Goal: Information Seeking & Learning: Learn about a topic

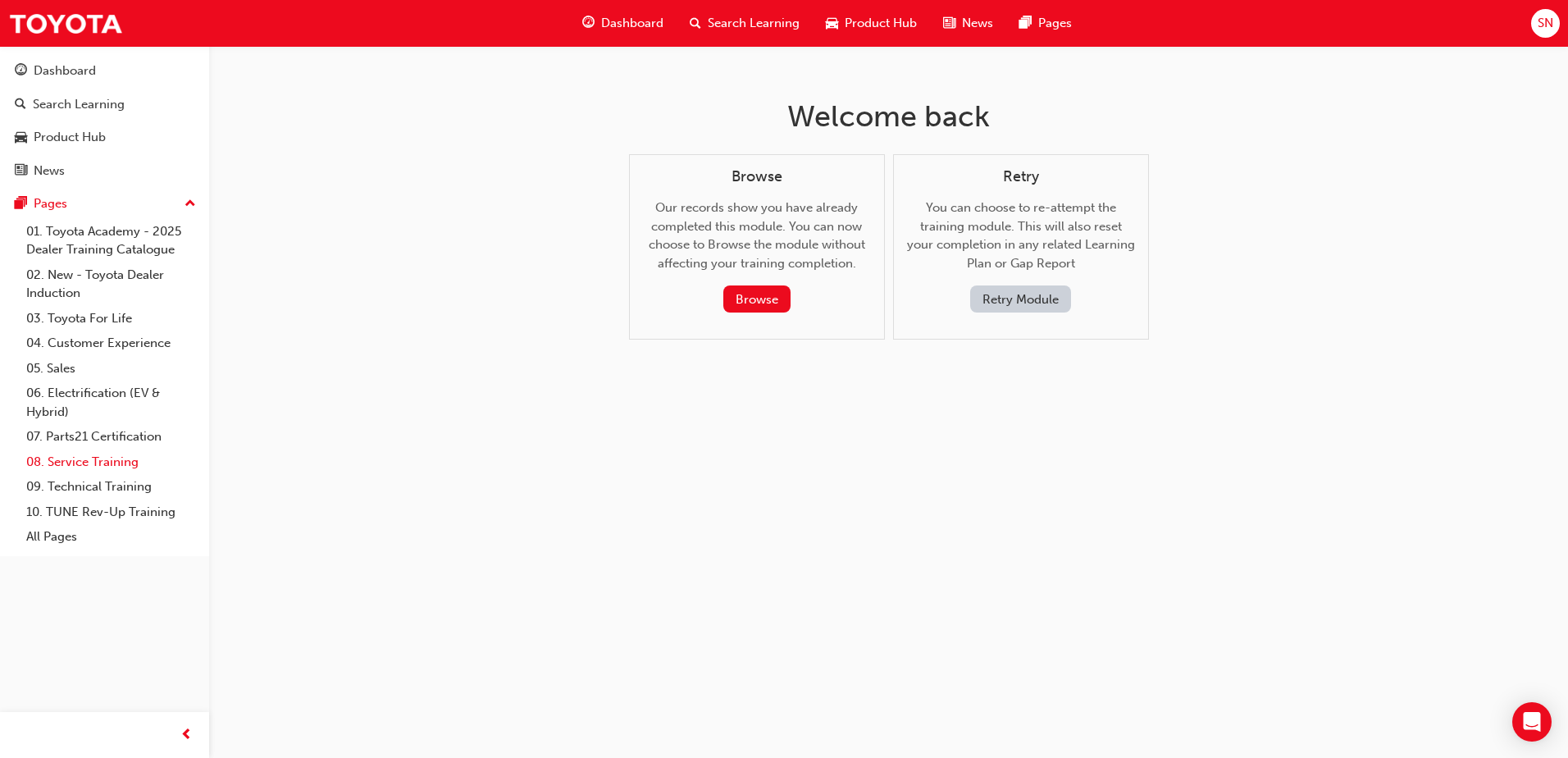
click at [109, 462] on link "08. Service Training" at bounding box center [112, 462] width 183 height 25
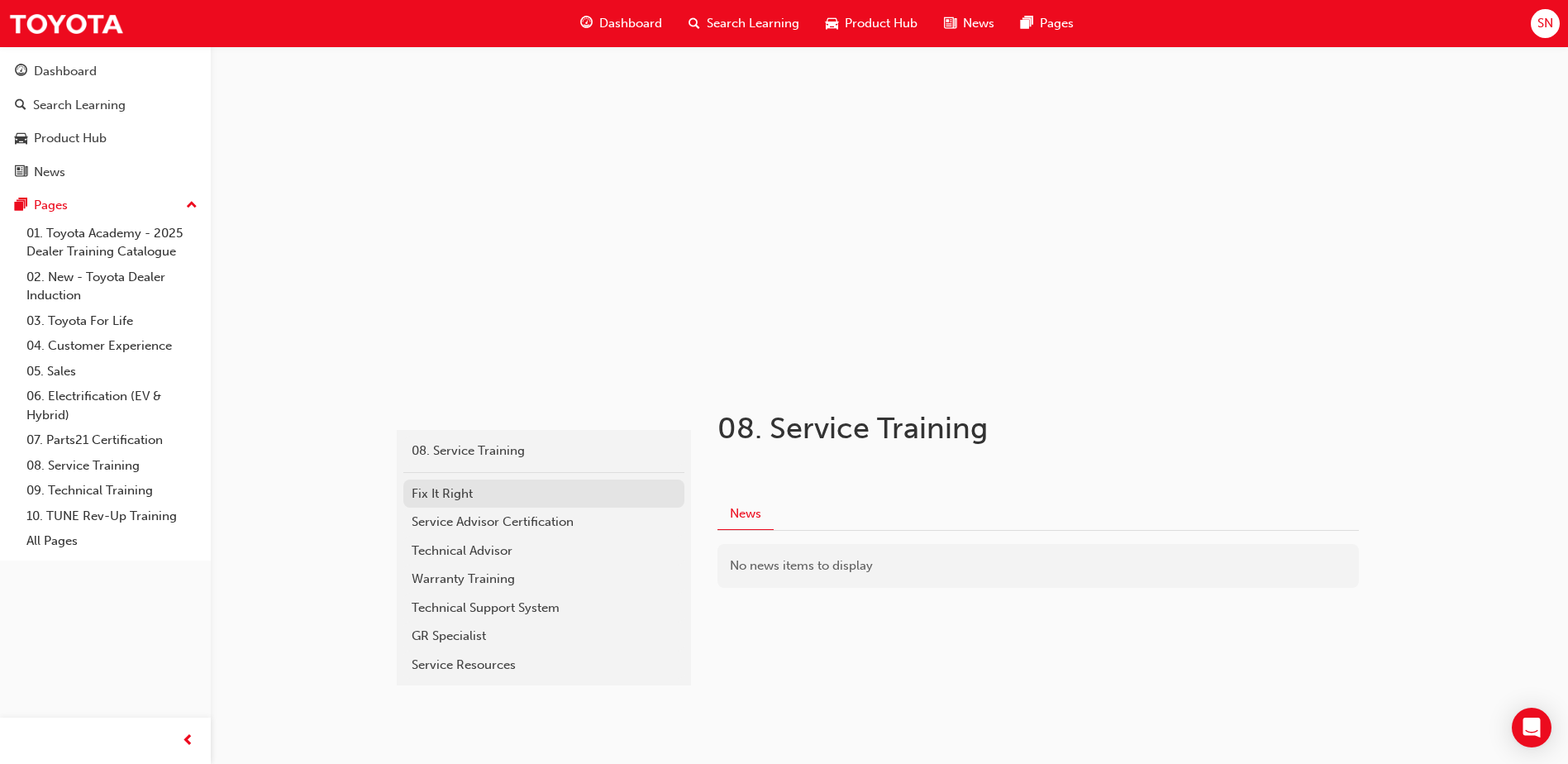
click at [482, 496] on div "Fix It Right" at bounding box center [543, 493] width 264 height 19
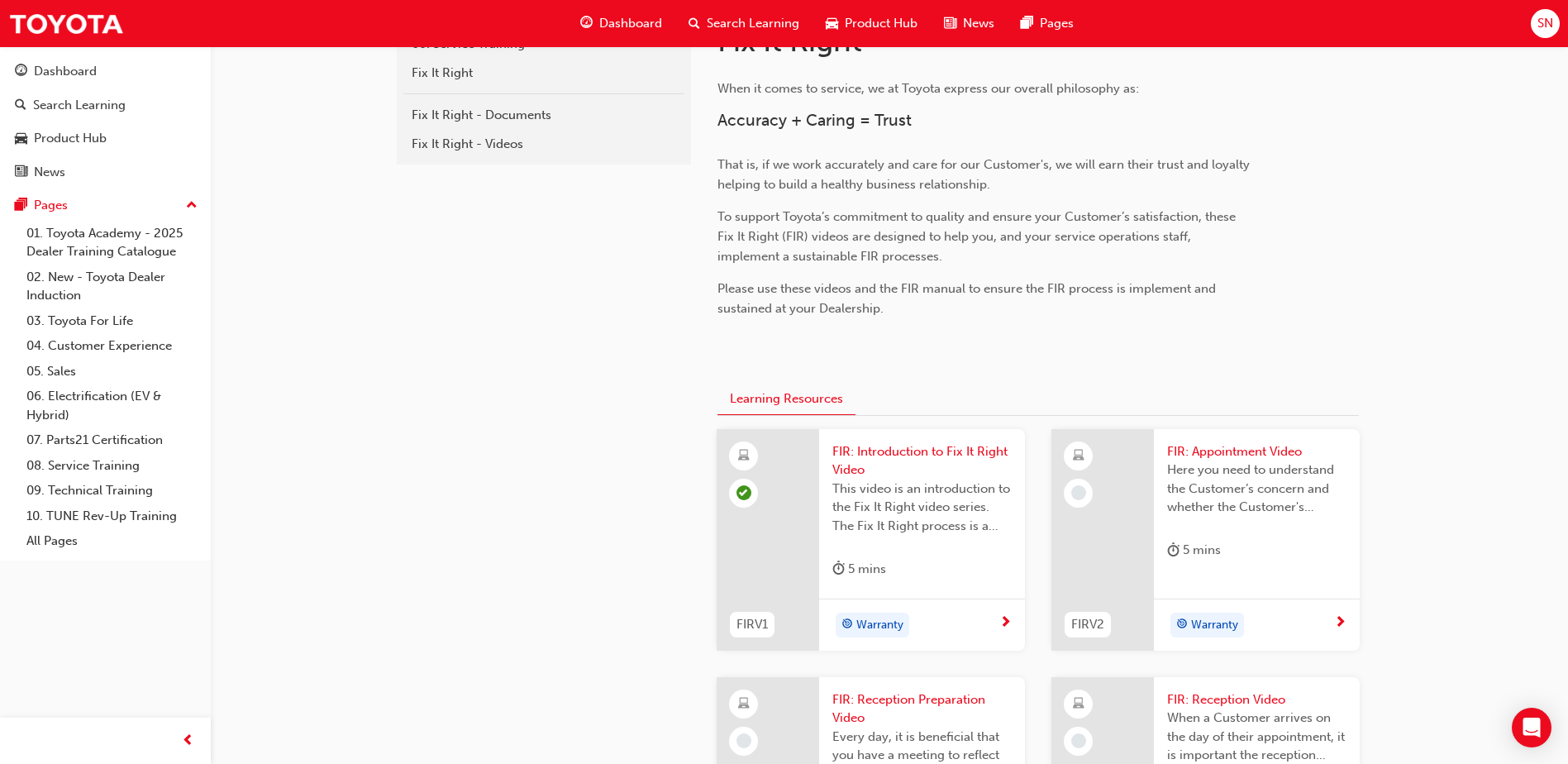
scroll to position [241, 0]
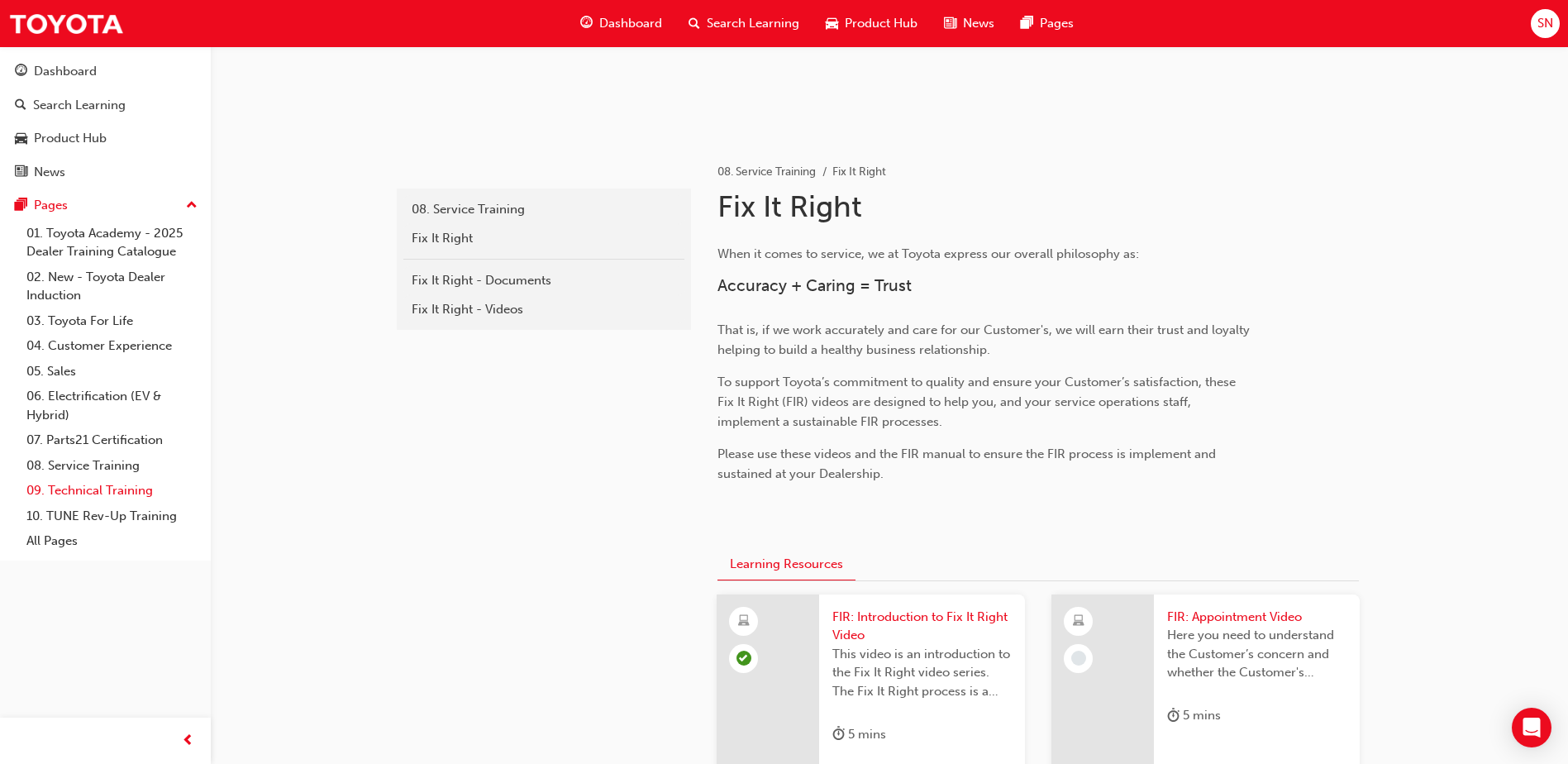
click at [98, 496] on link "09. Technical Training" at bounding box center [112, 491] width 185 height 26
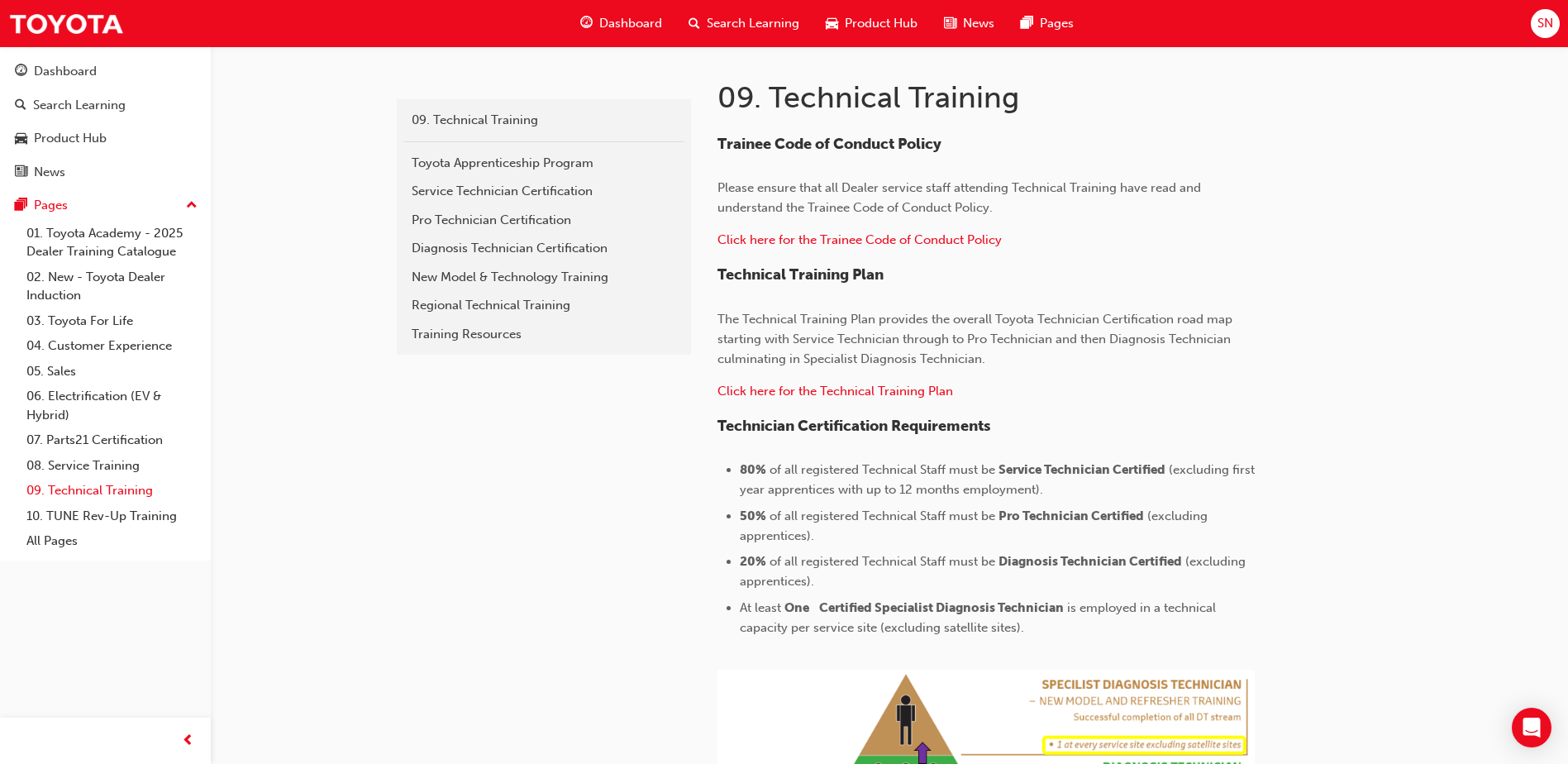
scroll to position [744, 0]
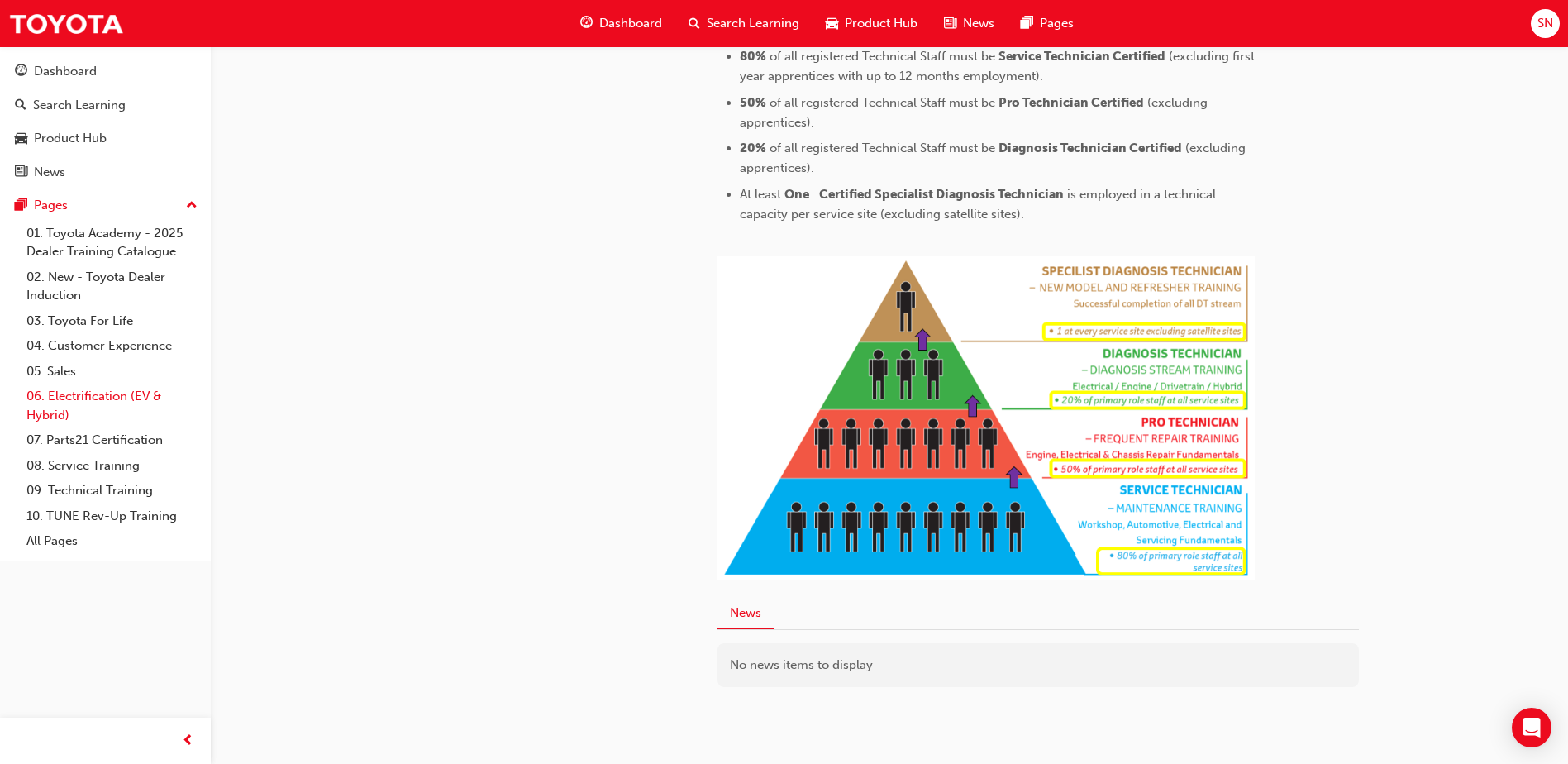
click at [72, 402] on link "06. Electrification (EV & Hybrid)" at bounding box center [112, 406] width 185 height 44
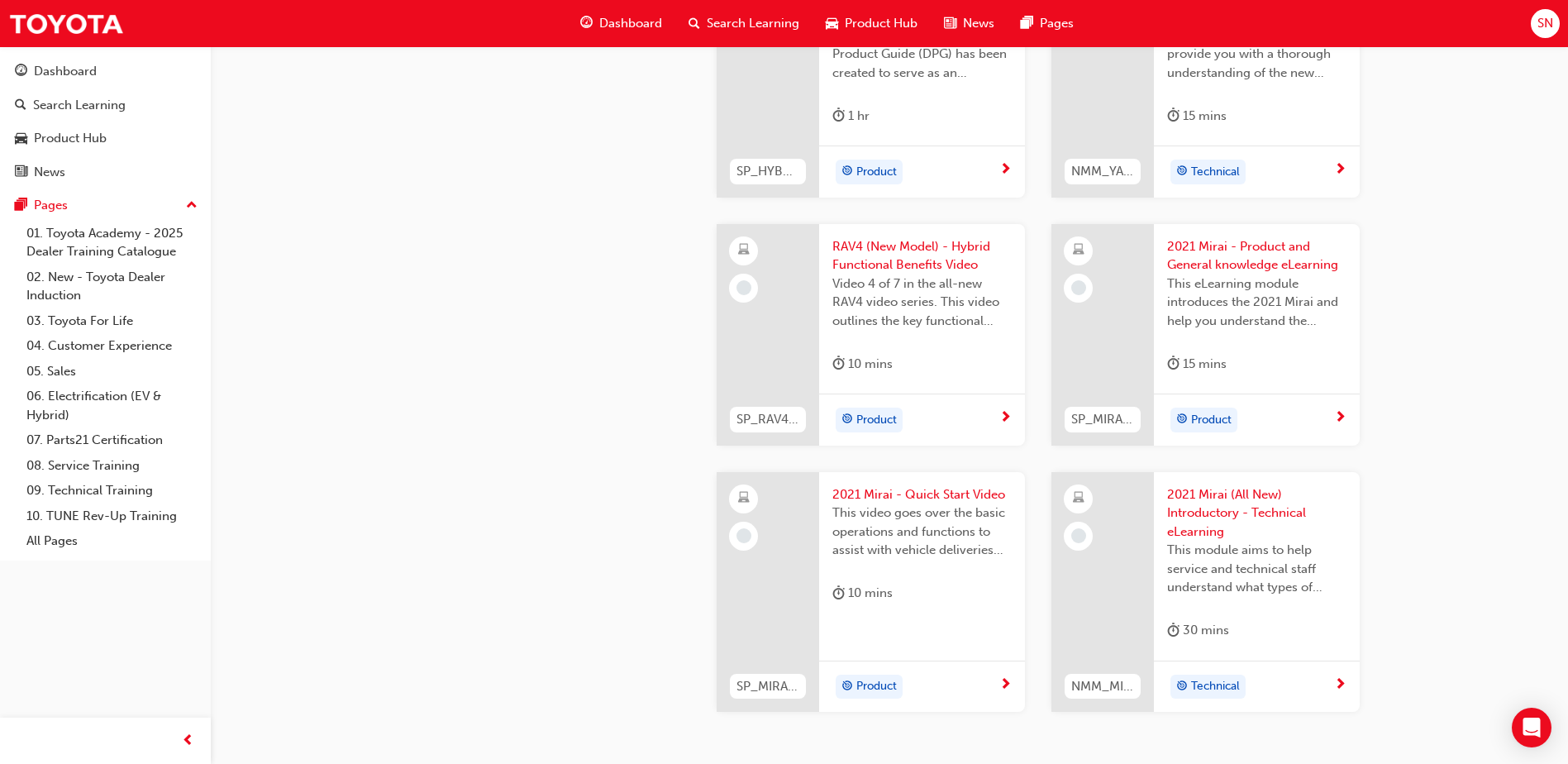
scroll to position [2727, 0]
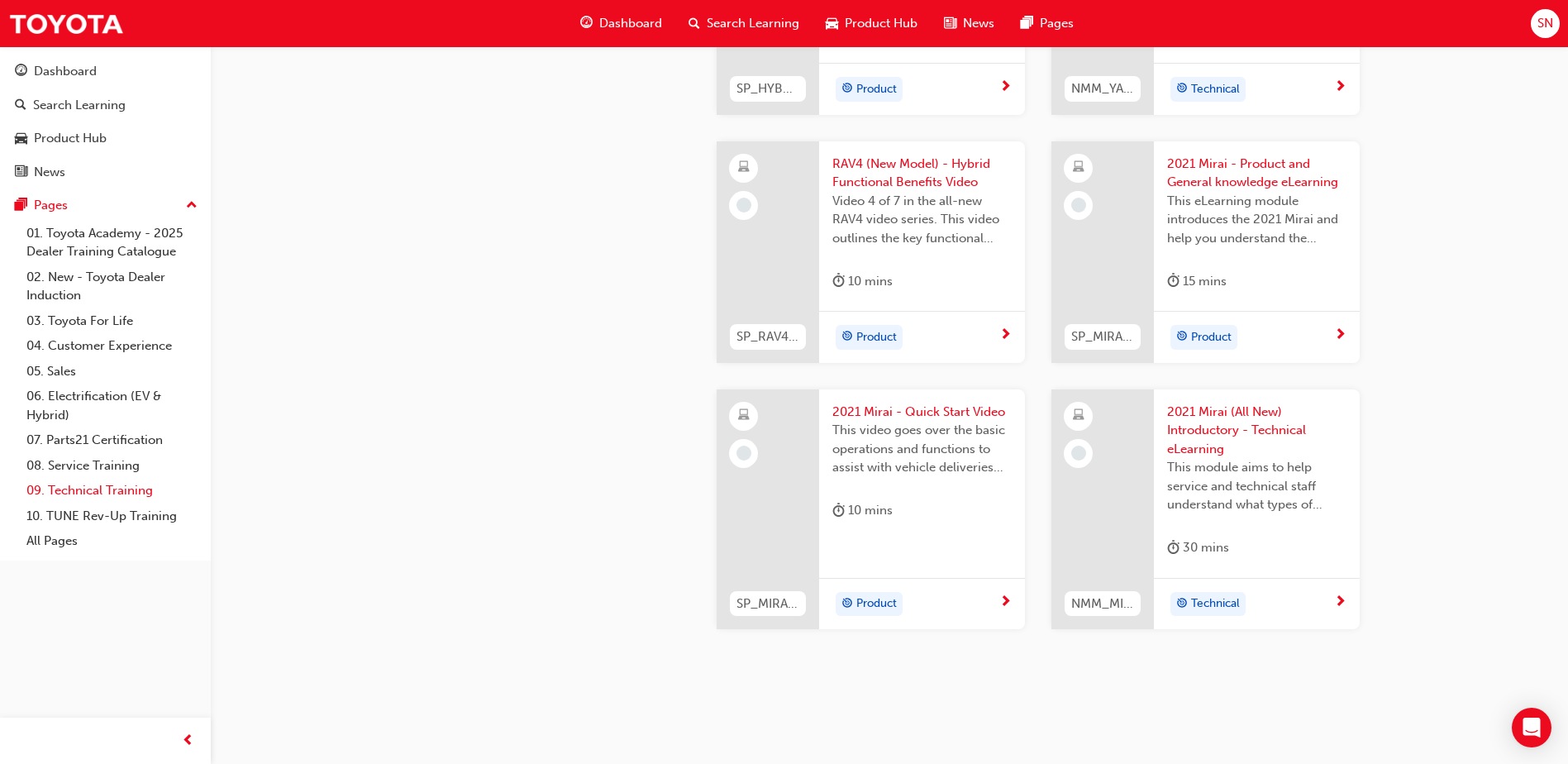
click at [91, 487] on link "09. Technical Training" at bounding box center [112, 491] width 185 height 26
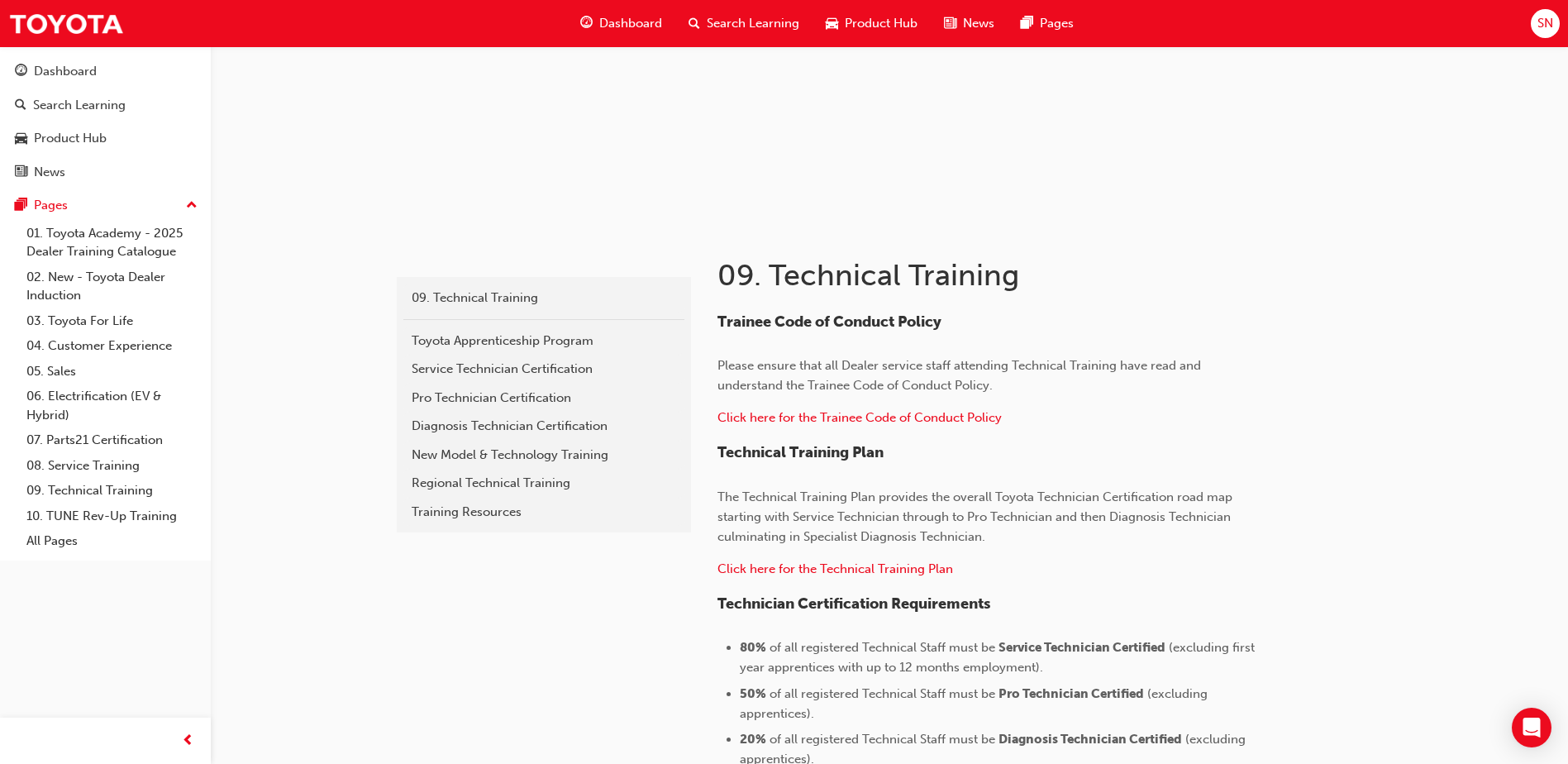
scroll to position [70, 0]
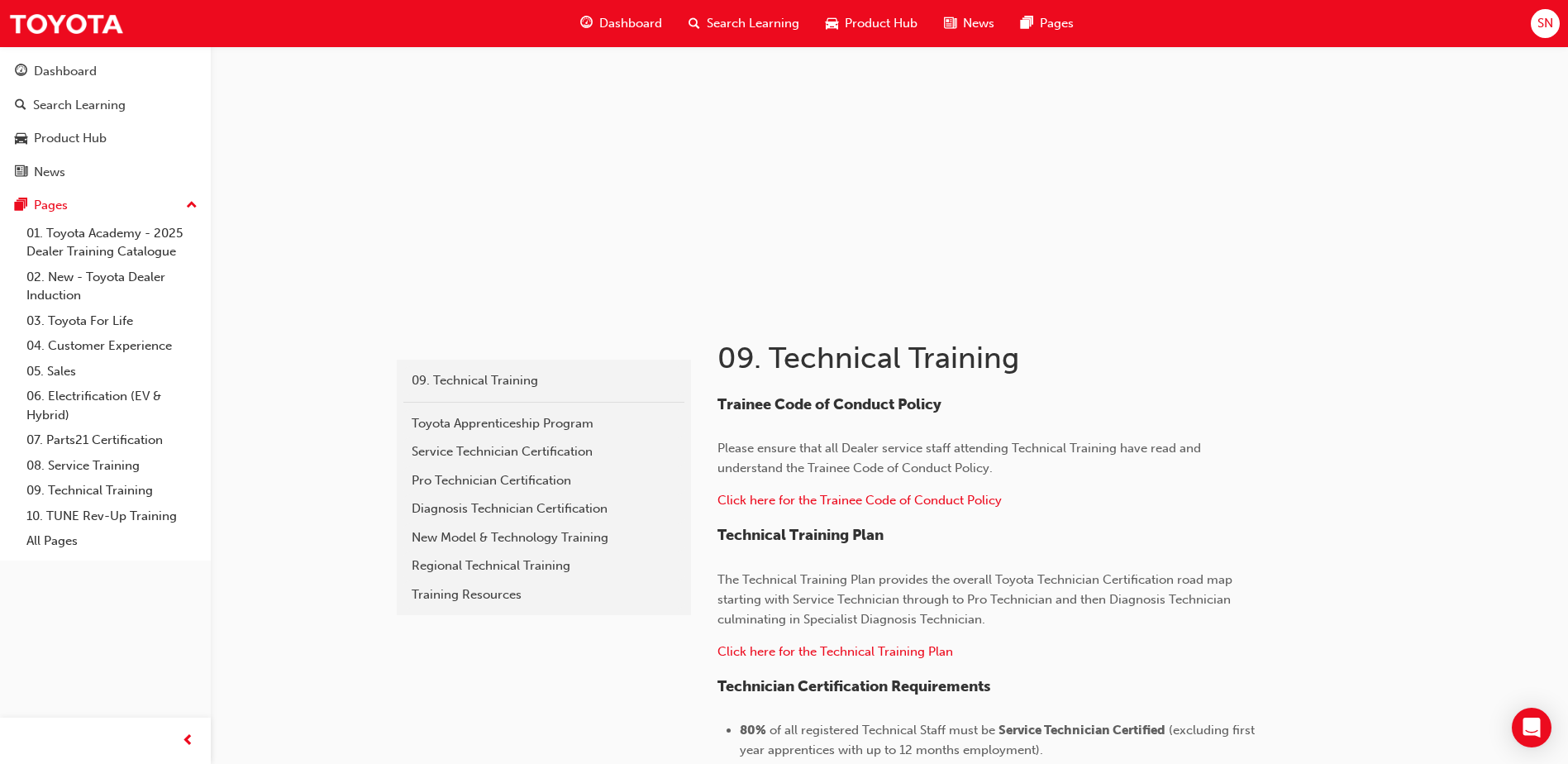
click at [775, 31] on span "Search Learning" at bounding box center [752, 23] width 92 height 19
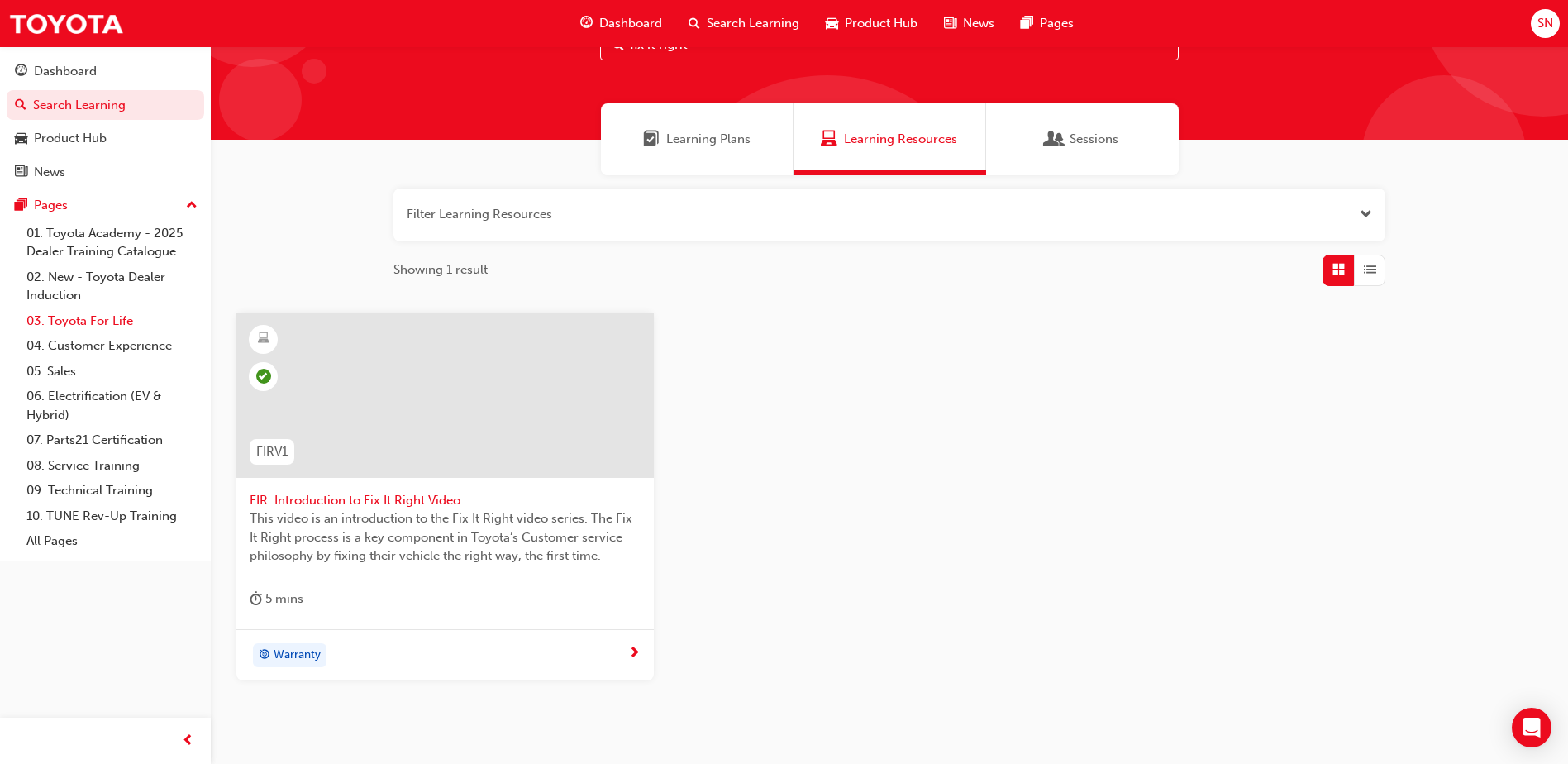
click at [82, 312] on link "03. Toyota For Life" at bounding box center [112, 321] width 185 height 26
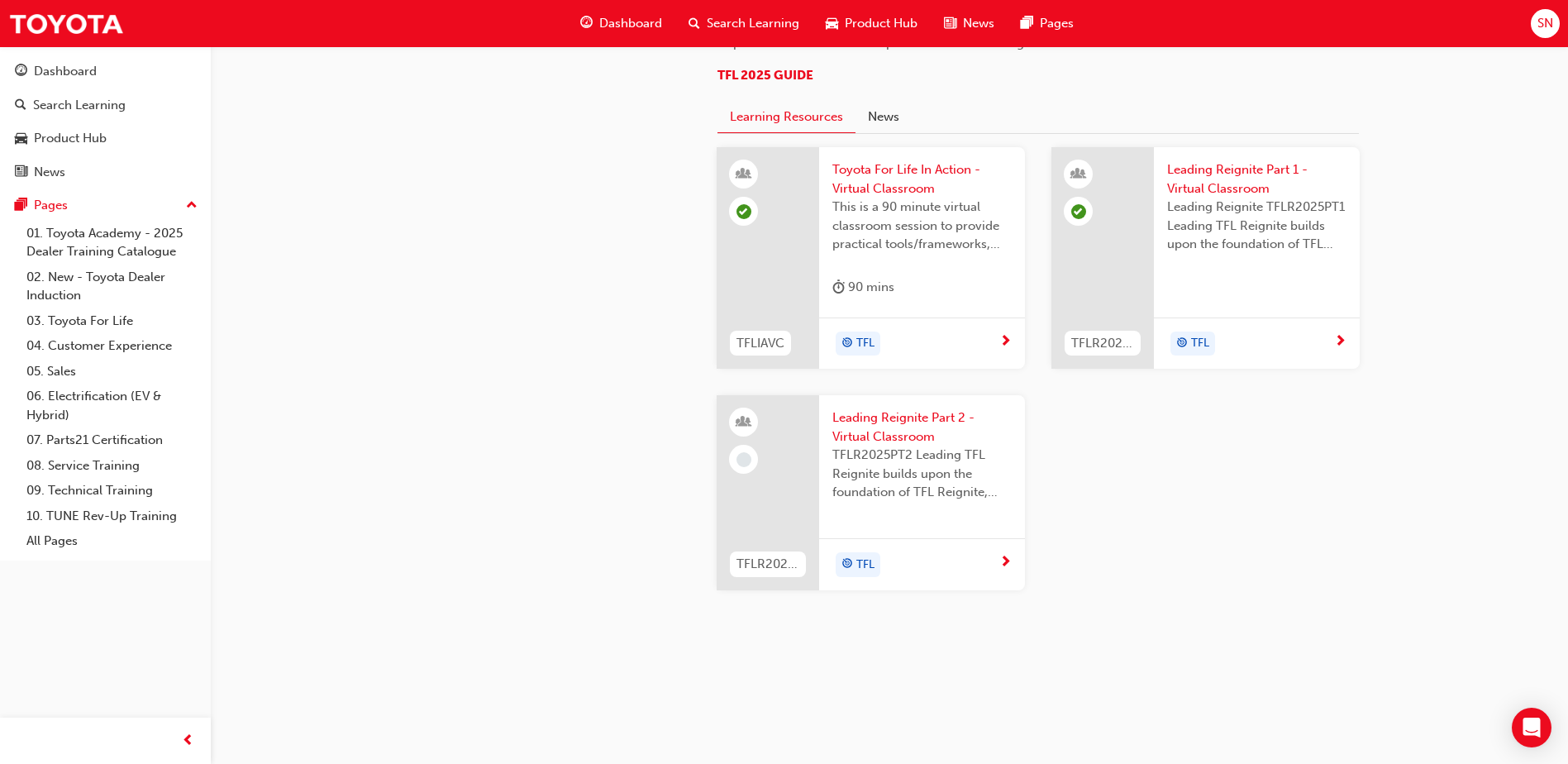
scroll to position [1488, 0]
click at [84, 340] on link "04. Customer Experience" at bounding box center [112, 345] width 185 height 26
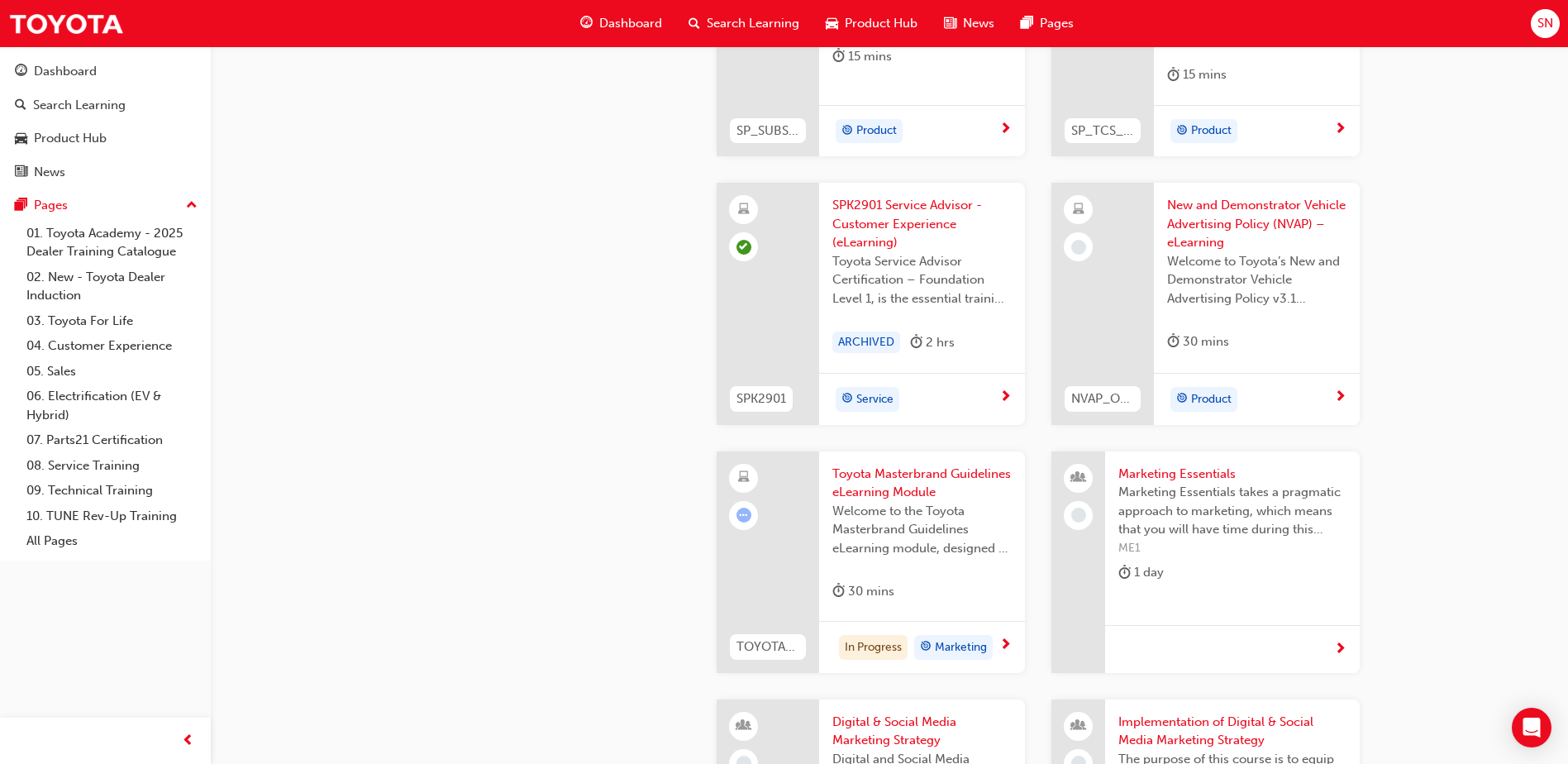
scroll to position [3001, 0]
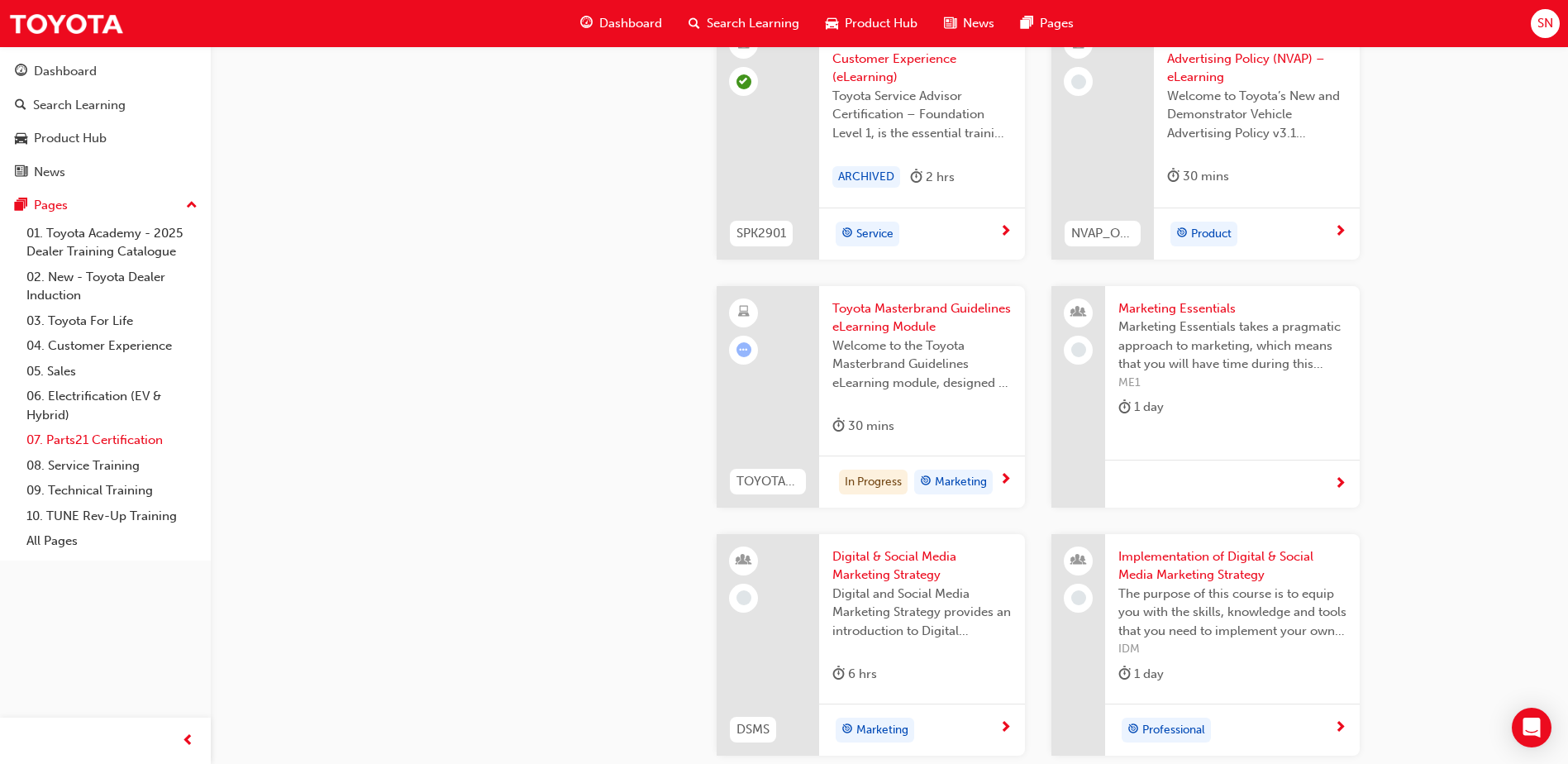
click at [121, 441] on link "07. Parts21 Certification" at bounding box center [112, 440] width 185 height 26
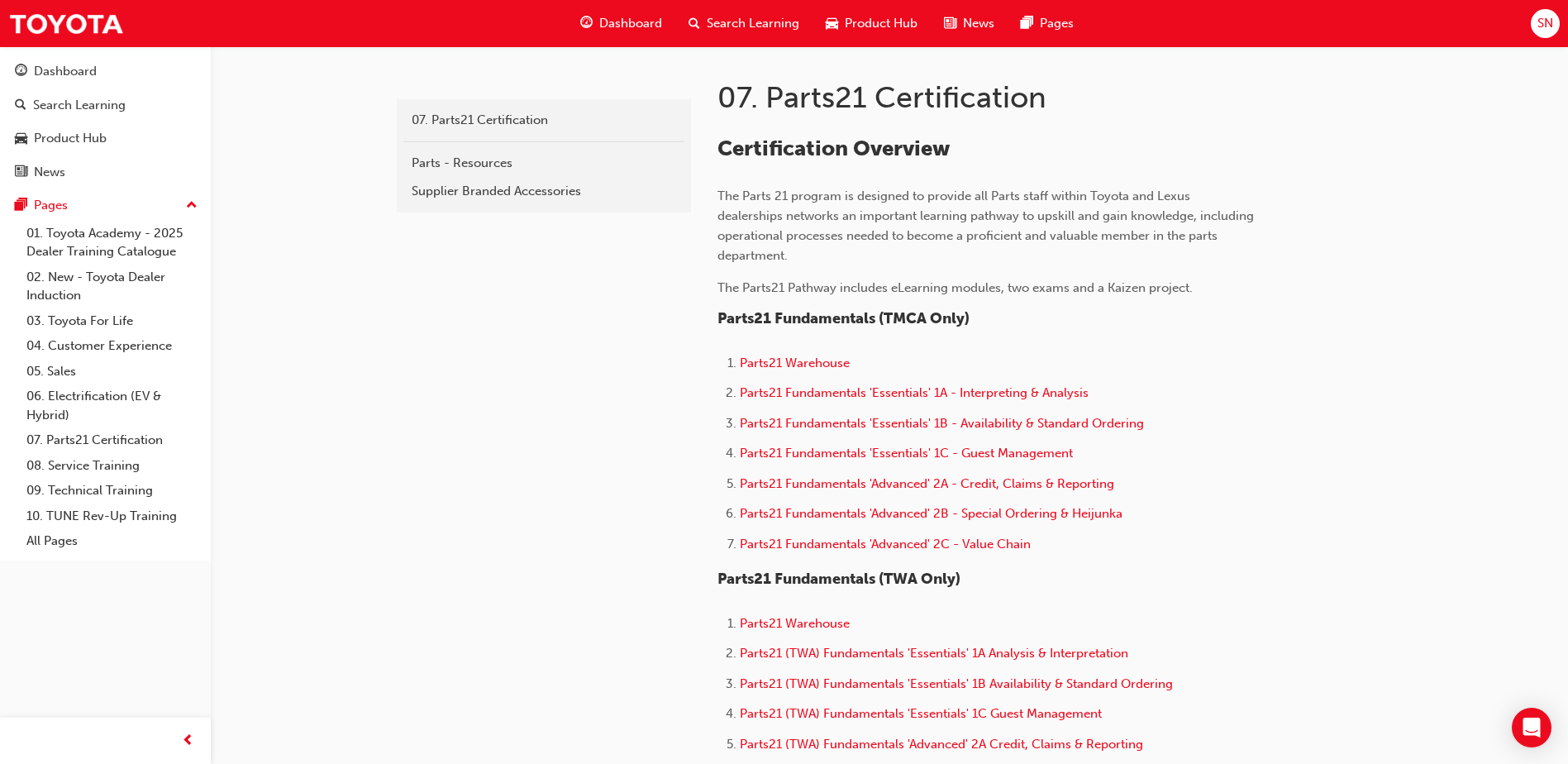
scroll to position [248, 0]
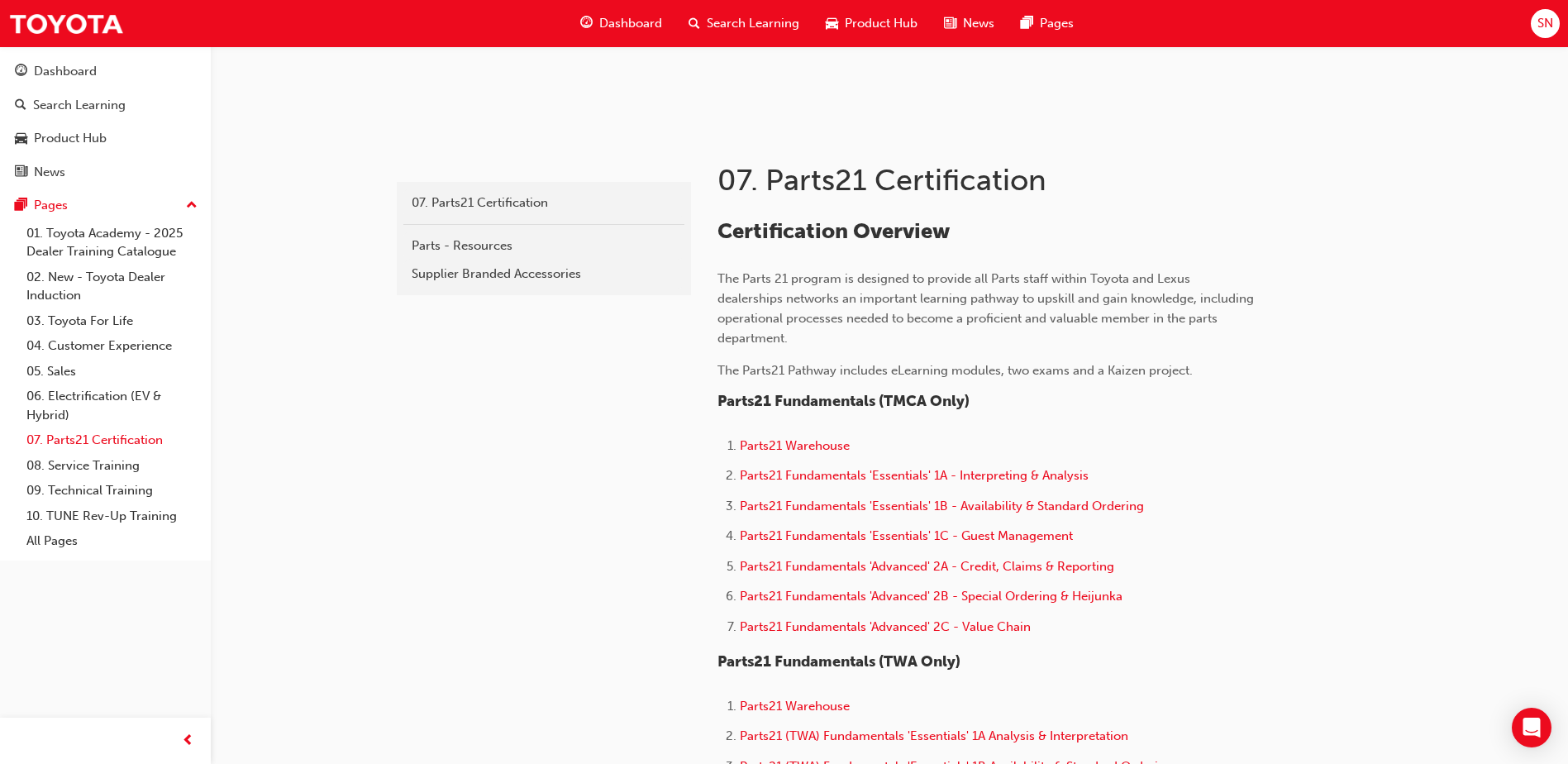
click at [123, 439] on link "07. Parts21 Certification" at bounding box center [112, 440] width 185 height 26
click at [114, 462] on link "08. Service Training" at bounding box center [112, 466] width 185 height 26
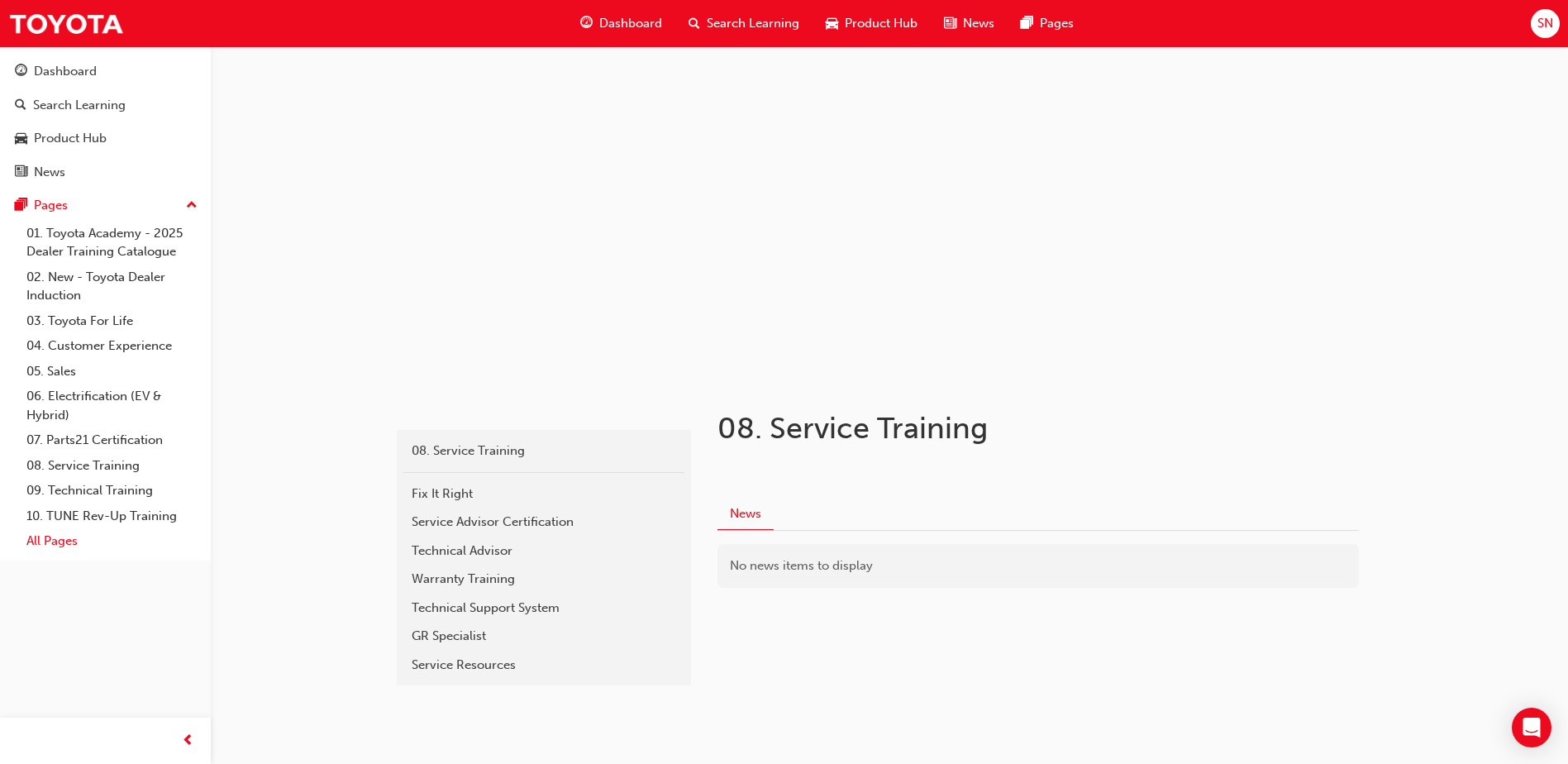
click at [48, 540] on link "All Pages" at bounding box center [112, 541] width 185 height 26
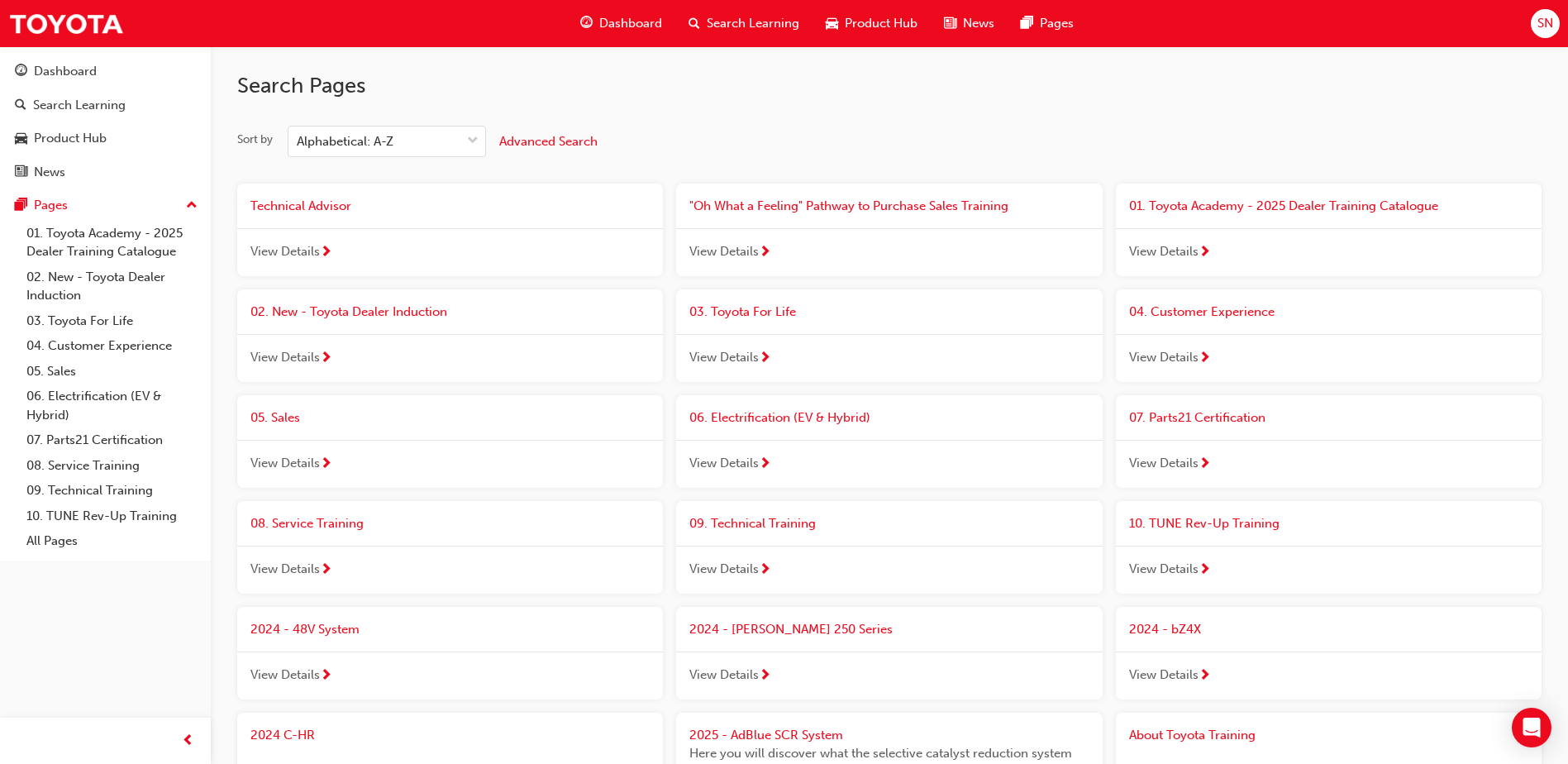
click at [735, 25] on span "Search Learning" at bounding box center [752, 23] width 92 height 19
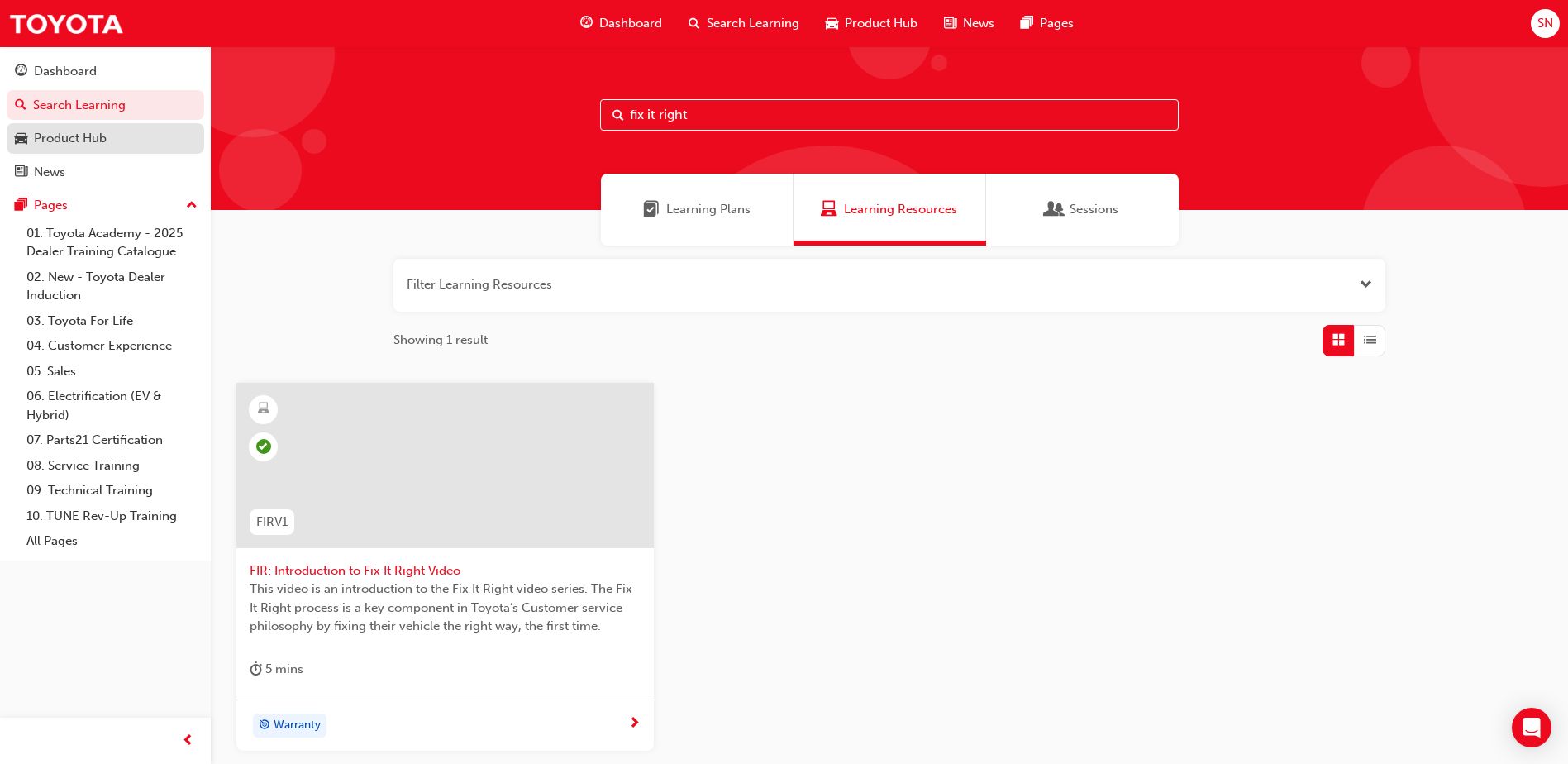
click at [79, 136] on div "Product Hub" at bounding box center [70, 138] width 73 height 19
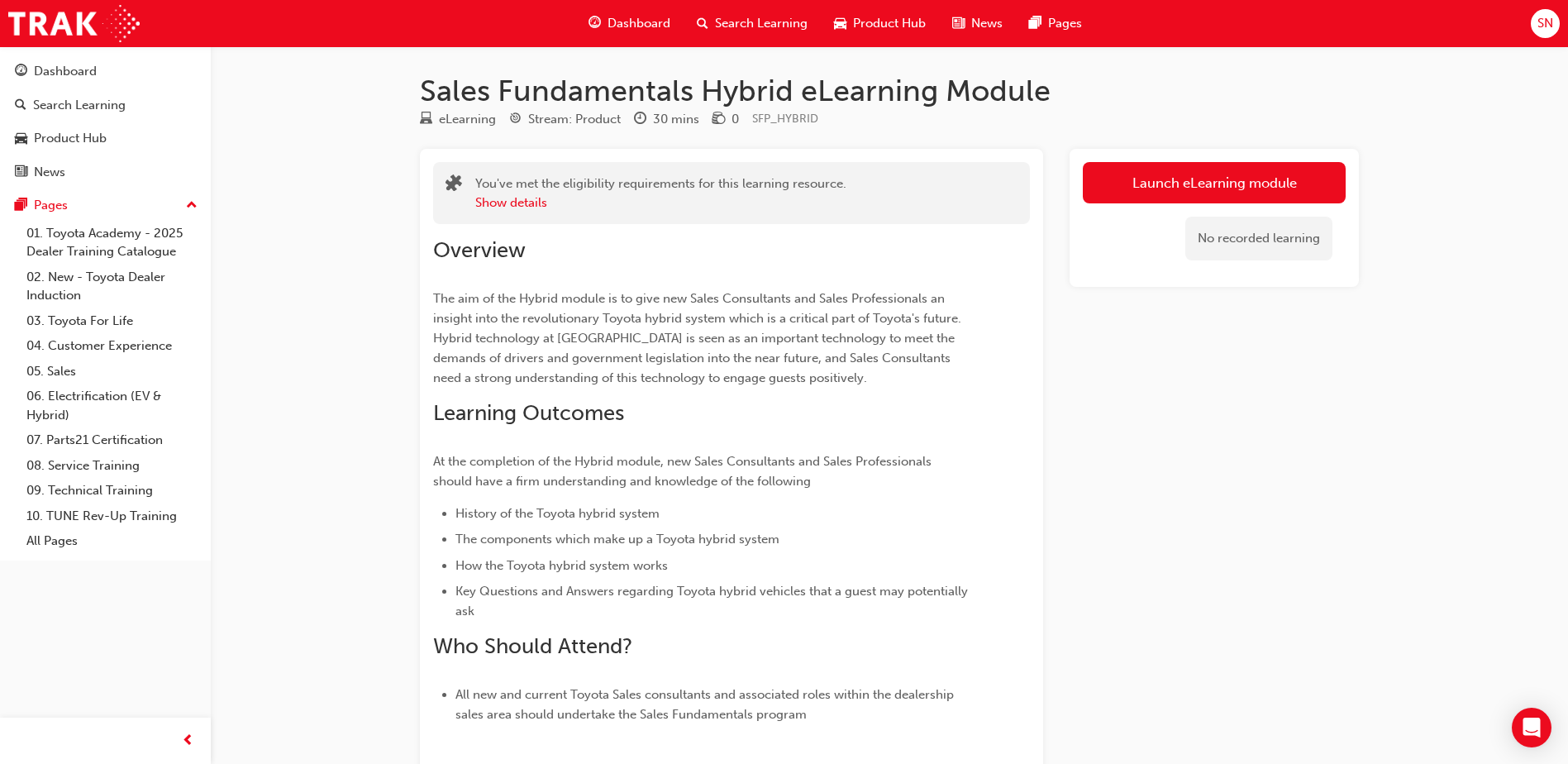
scroll to position [197, 0]
